Goal: Transaction & Acquisition: Download file/media

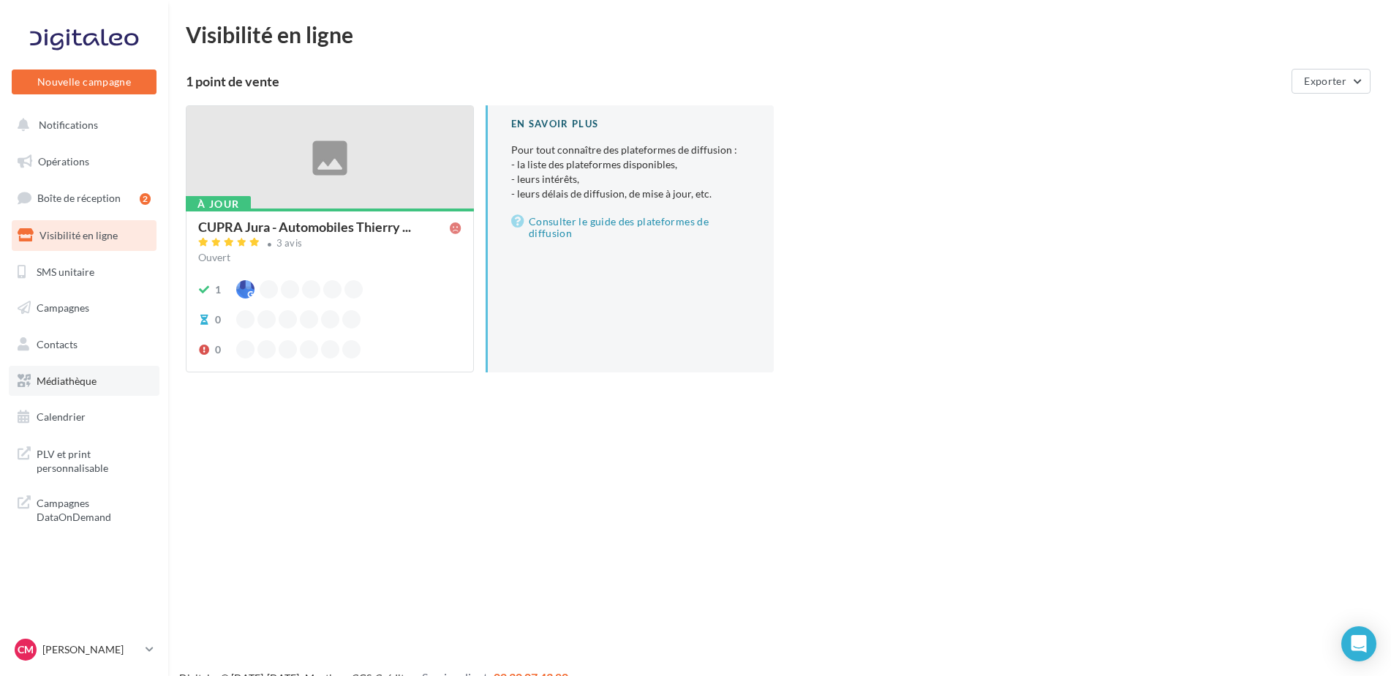
click at [85, 384] on span "Médiathèque" at bounding box center [67, 380] width 60 height 12
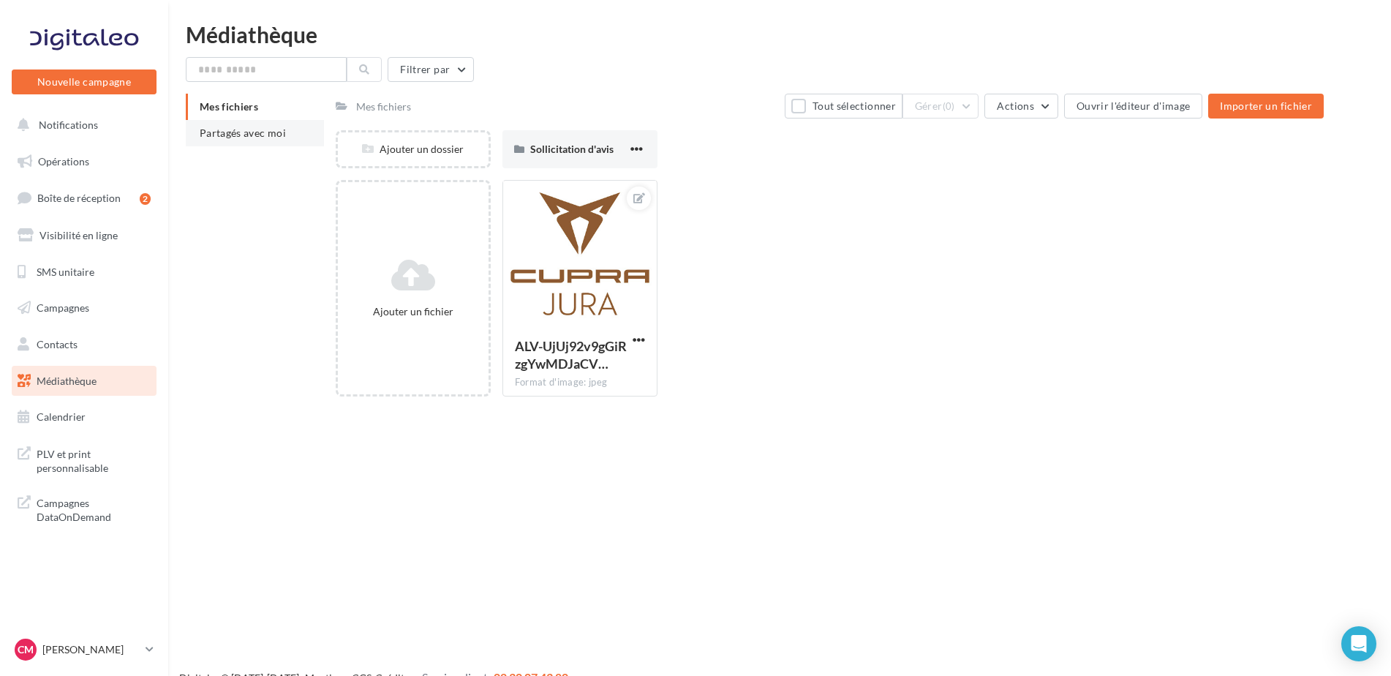
click at [256, 127] on span "Partagés avec moi" at bounding box center [243, 133] width 86 height 12
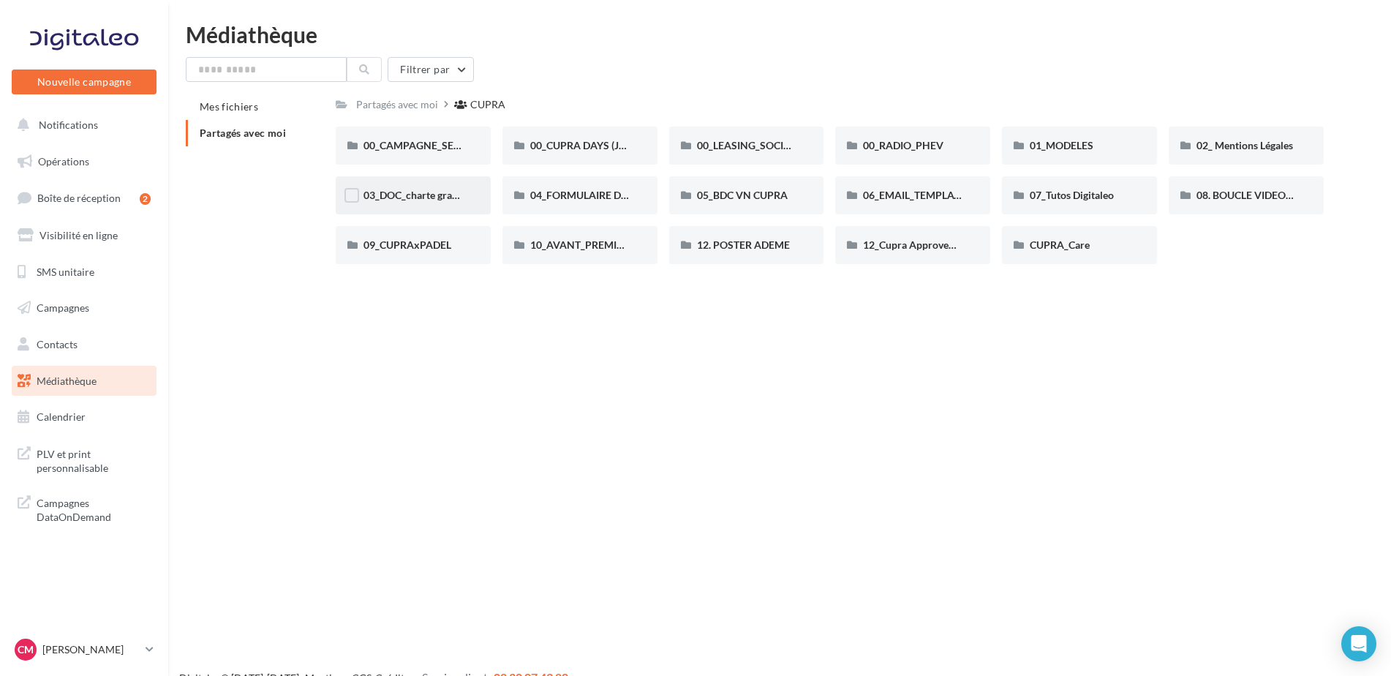
click at [448, 205] on div "03_DOC_charte graphique et GUIDELINES" at bounding box center [413, 195] width 155 height 38
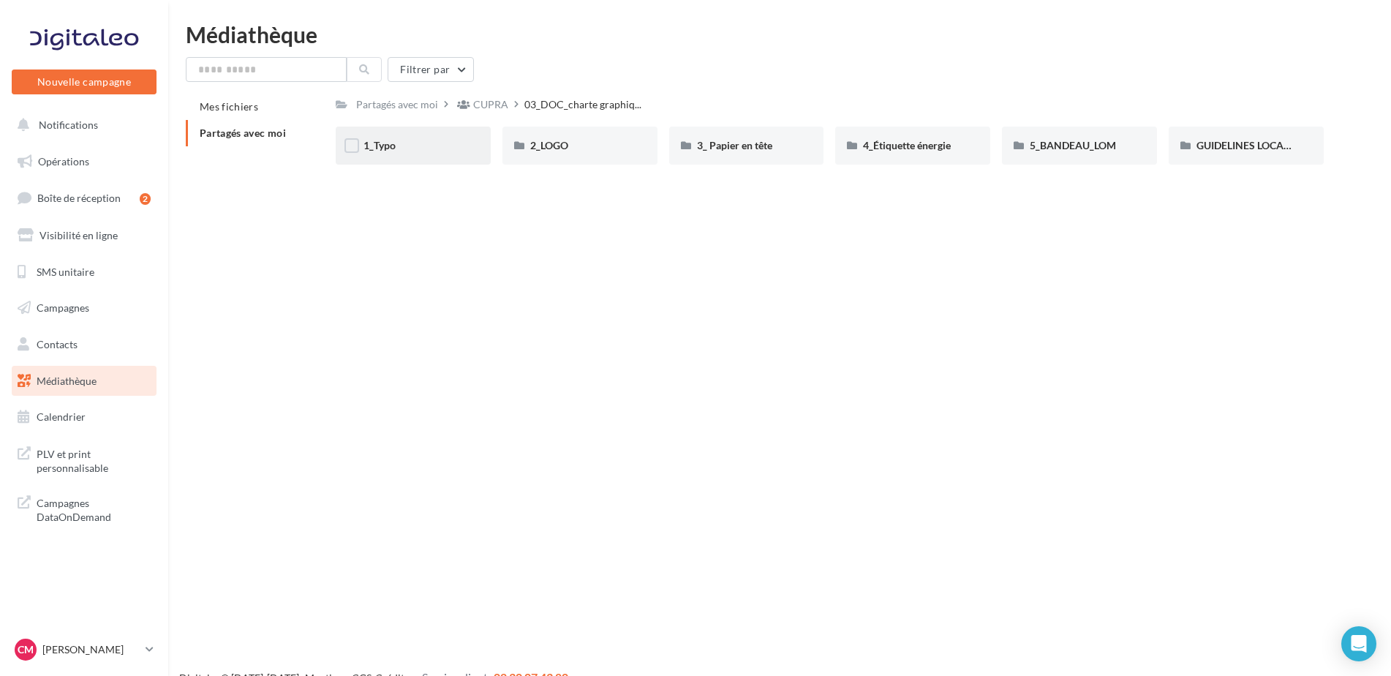
click at [427, 154] on div "1_Typo" at bounding box center [413, 146] width 155 height 38
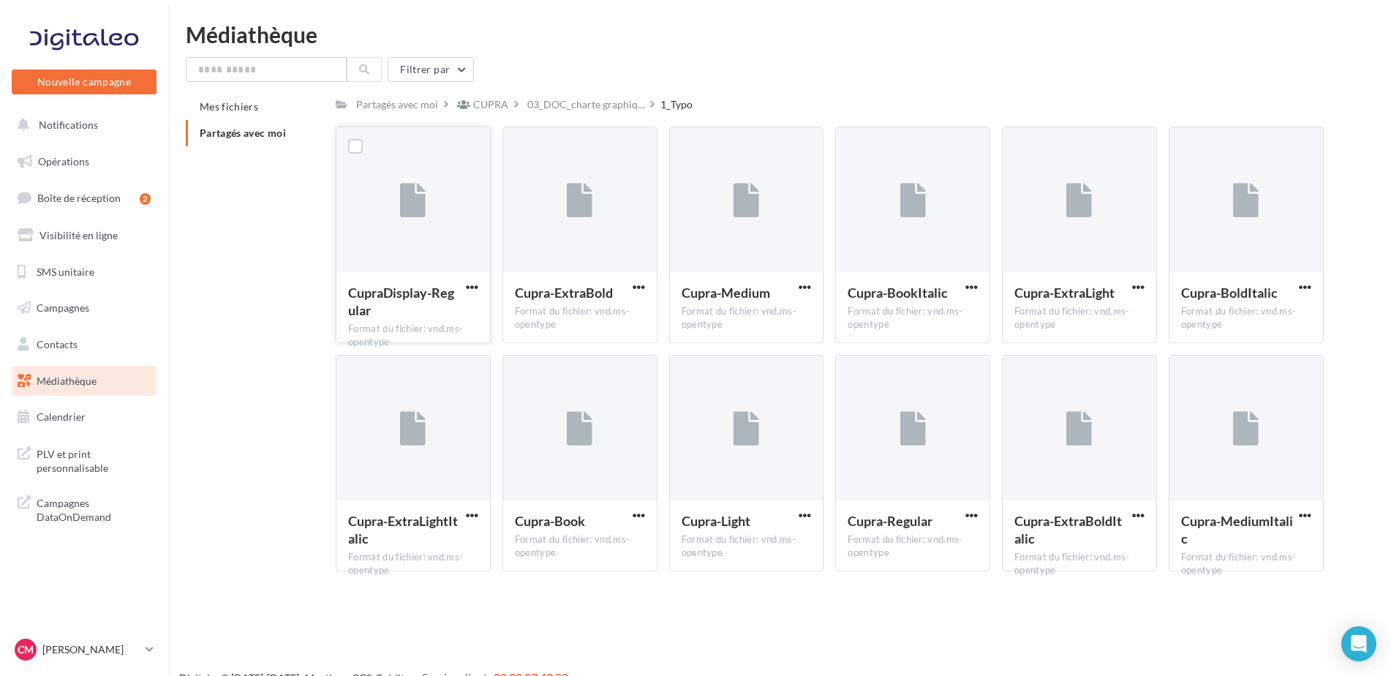
click at [478, 283] on button "button" at bounding box center [472, 288] width 18 height 15
click at [407, 312] on button "Télécharger" at bounding box center [408, 316] width 146 height 38
click at [638, 289] on span "button" at bounding box center [639, 287] width 12 height 12
click at [593, 324] on button "Télécharger" at bounding box center [575, 316] width 146 height 38
click at [807, 284] on span "button" at bounding box center [805, 287] width 12 height 12
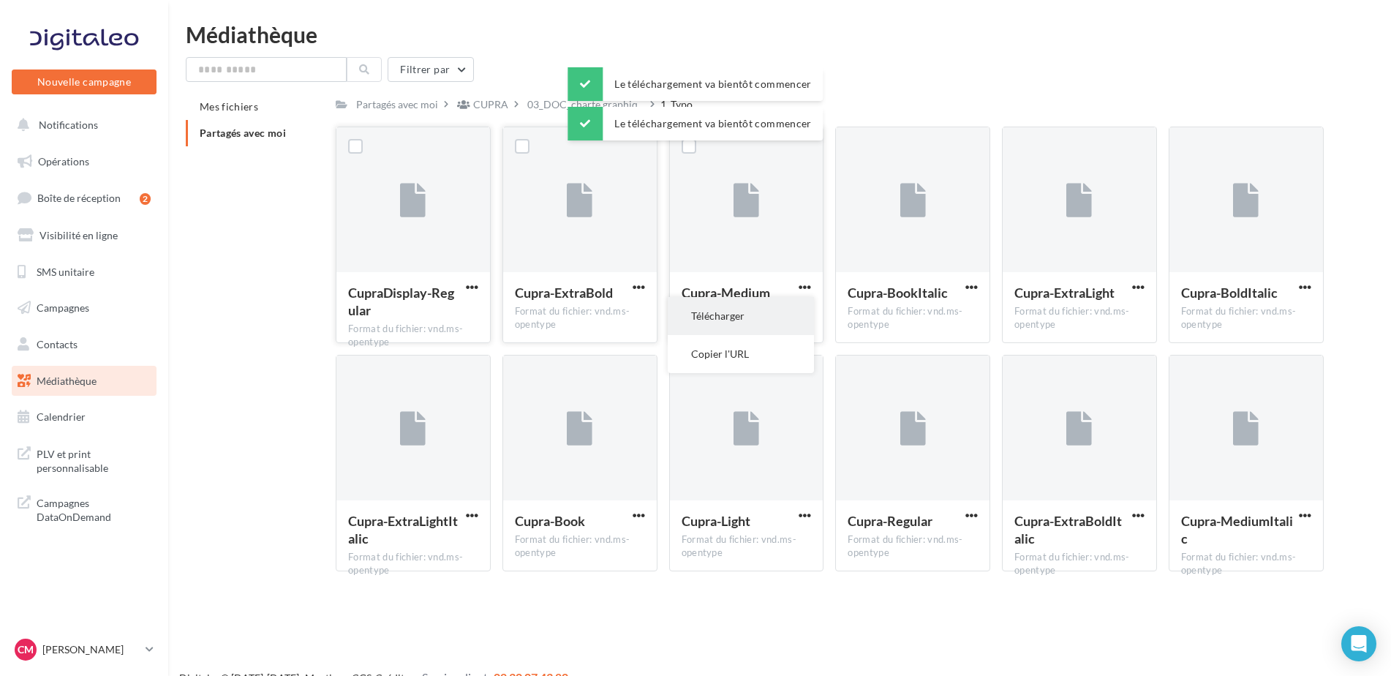
click at [792, 320] on button "Télécharger" at bounding box center [741, 316] width 146 height 38
click at [976, 288] on span "button" at bounding box center [971, 287] width 12 height 12
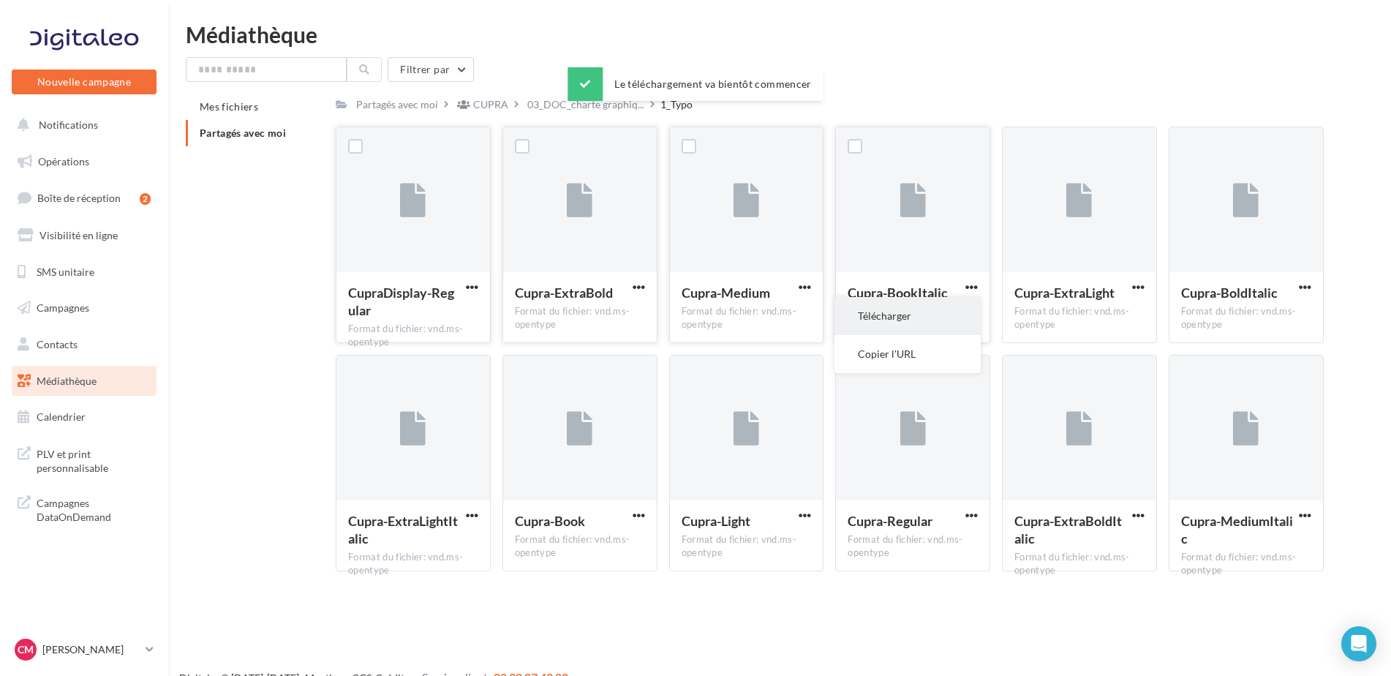
click at [910, 323] on button "Télécharger" at bounding box center [907, 316] width 146 height 38
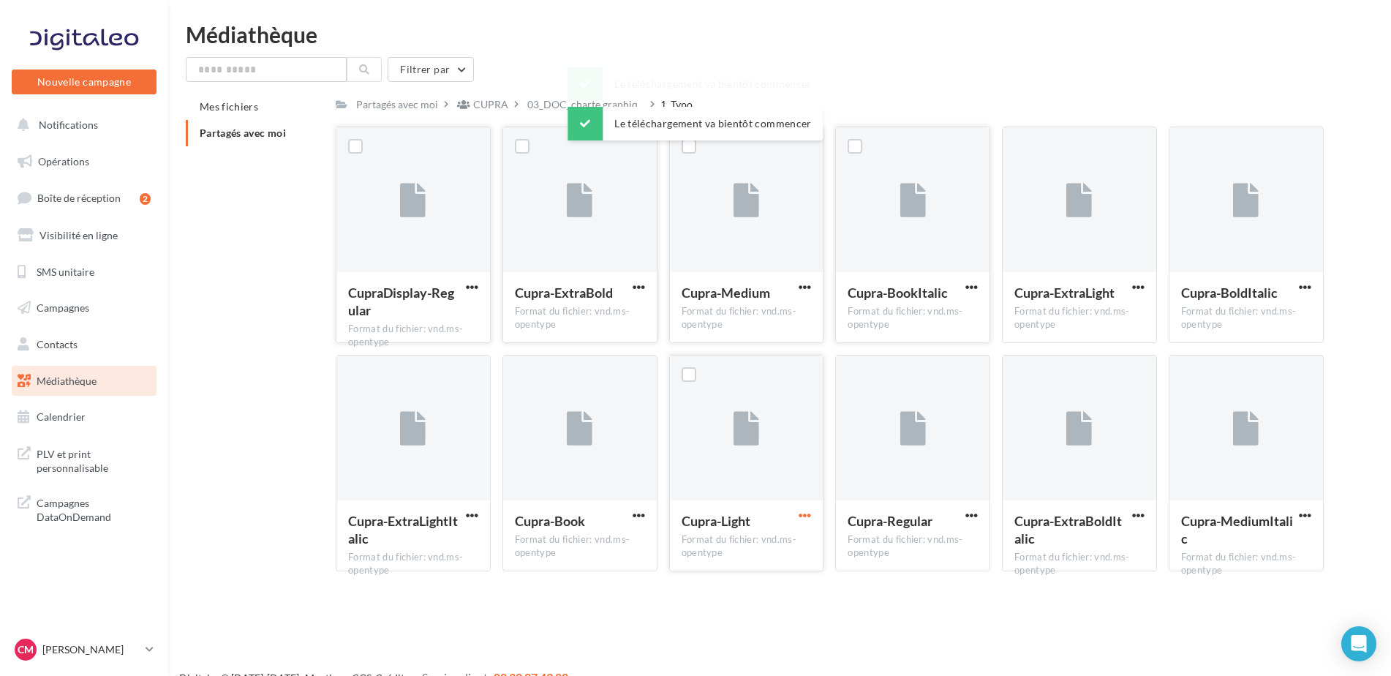
click at [799, 516] on span "button" at bounding box center [805, 515] width 12 height 12
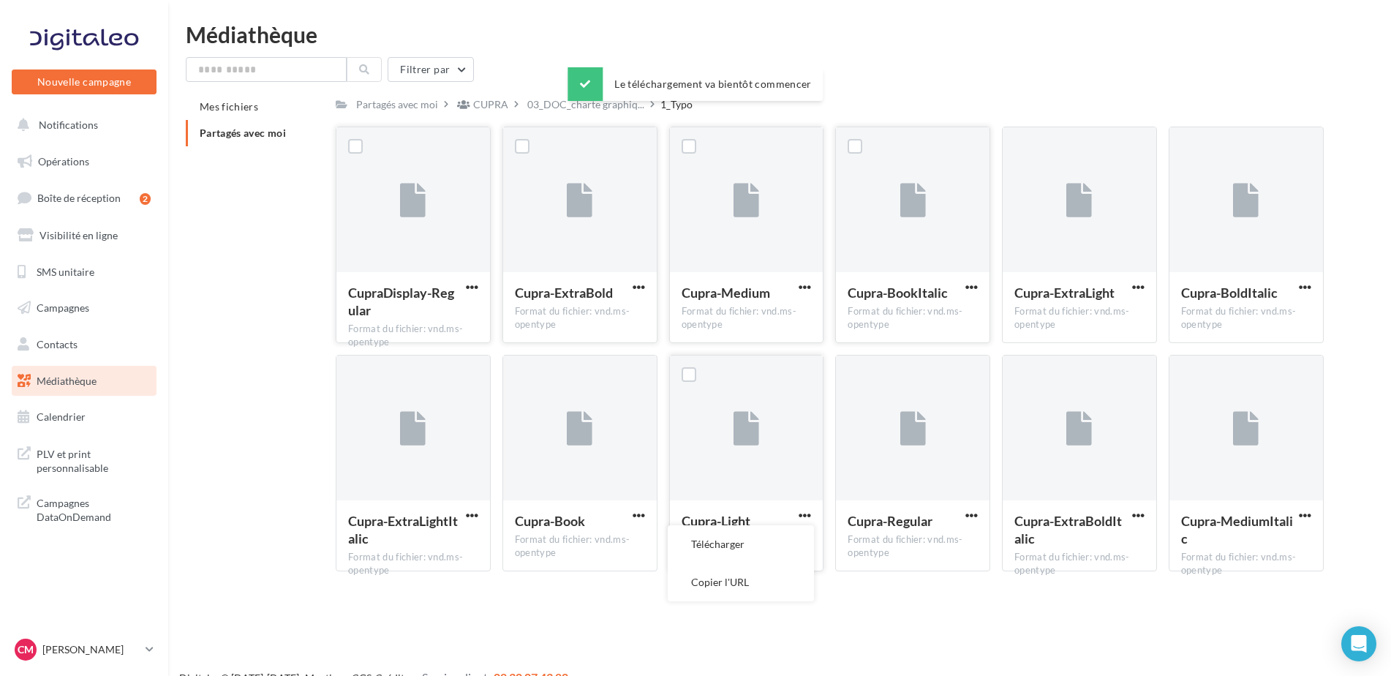
click at [739, 540] on button "Télécharger" at bounding box center [741, 544] width 146 height 38
click at [954, 20] on html "Nouvelle campagne Nouvelle campagne Notifications Opérations Boîte de réception…" at bounding box center [695, 338] width 1391 height 676
click at [130, 658] on div "CM Camille MARILLER cupra-dole" at bounding box center [77, 649] width 125 height 22
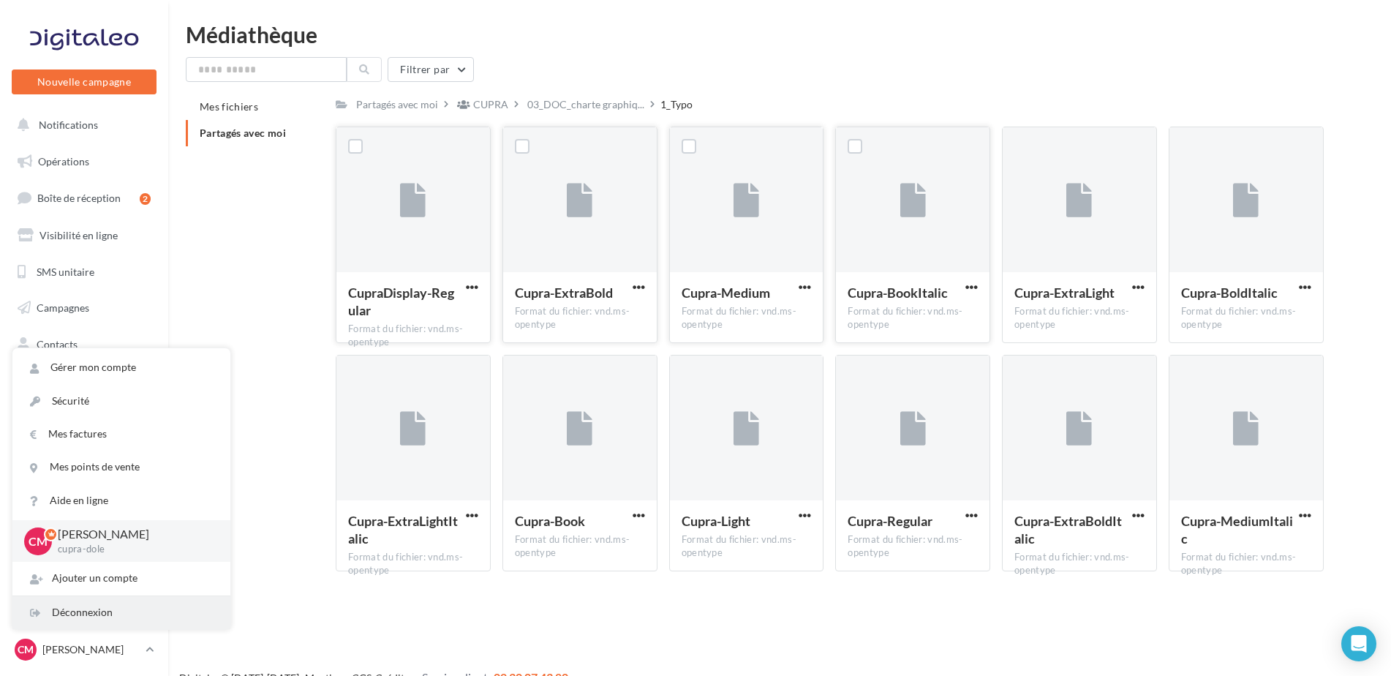
click at [130, 607] on div "Déconnexion" at bounding box center [121, 612] width 218 height 33
